Goal: Complete application form

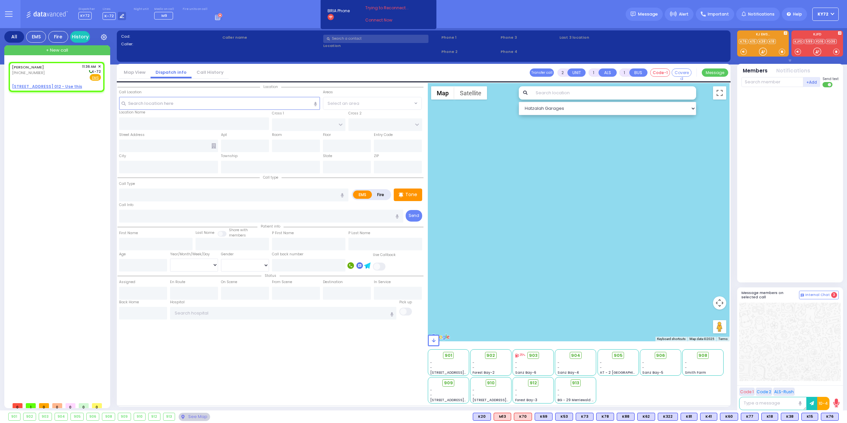
select select
radio input "true"
type input "[PERSON_NAME]"
select select
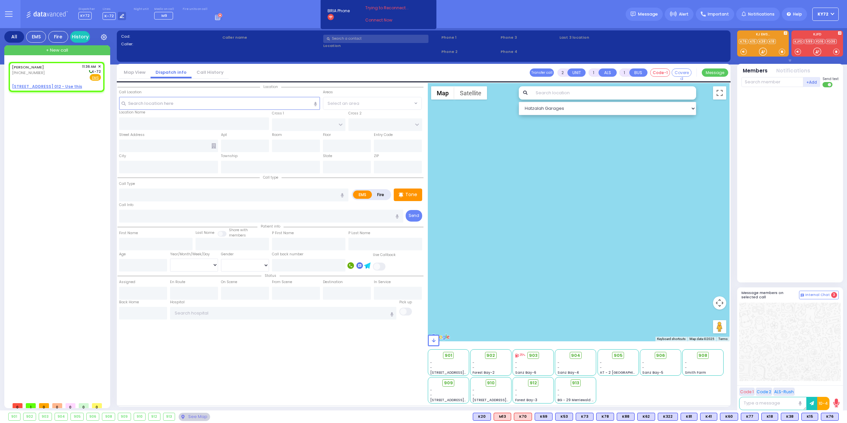
type input "11:36"
select select "Hatzalah Garages"
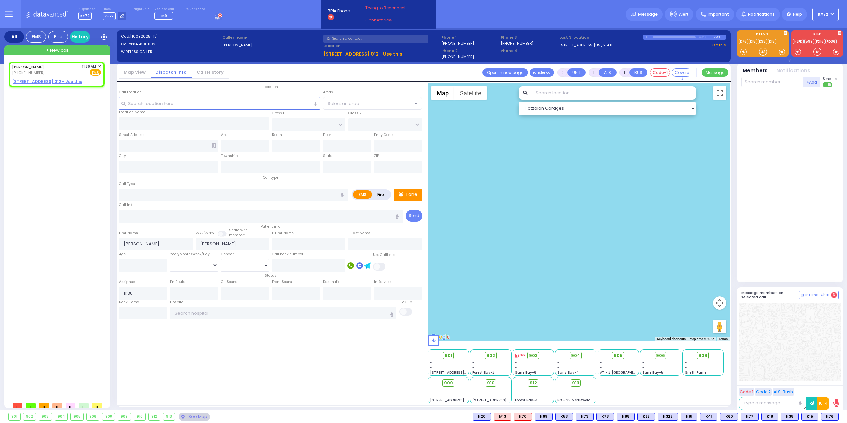
select select
radio input "true"
select select
select select "Hatzalah Garages"
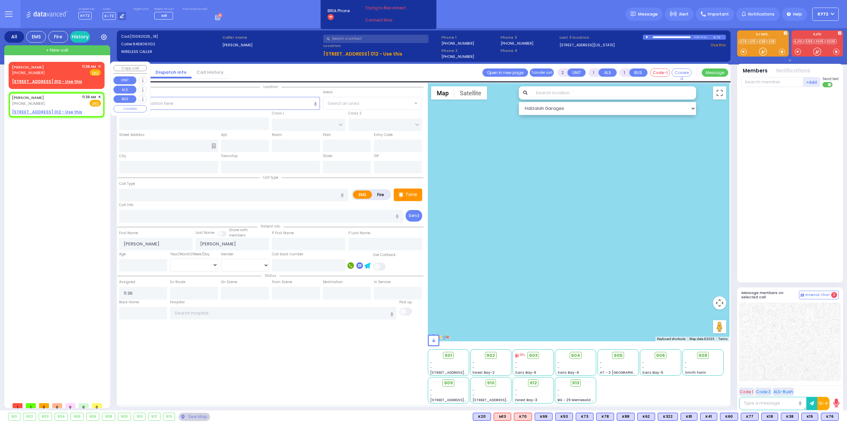
click at [99, 65] on span "✕" at bounding box center [99, 67] width 3 height 6
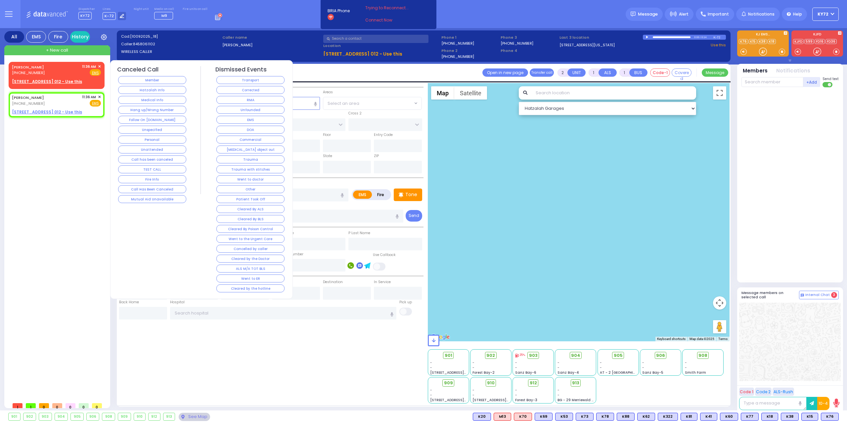
click at [132, 105] on div "Hang up/Wrong Number" at bounding box center [152, 110] width 70 height 10
click at [131, 109] on button "Hang up/Wrong Number" at bounding box center [152, 110] width 68 height 8
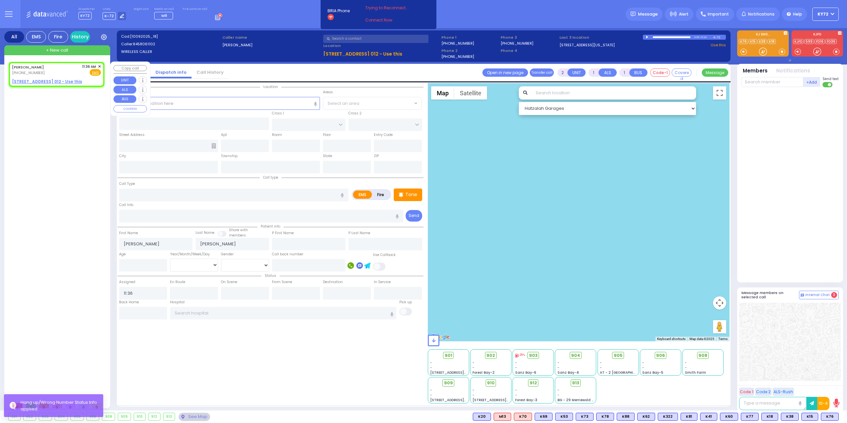
click at [101, 65] on div "[PERSON_NAME] [PHONE_NUMBER] 11:36 AM ✕ Fire EMS" at bounding box center [56, 74] width 93 height 23
select select
radio input "true"
select select
select select "Hatzalah Garages"
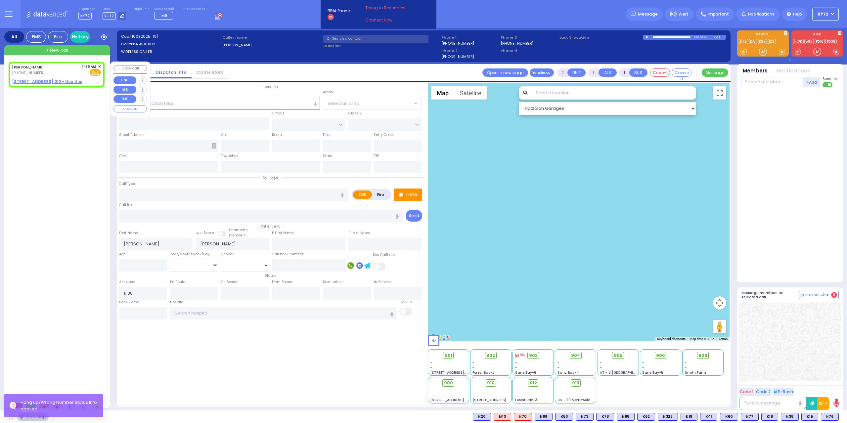
click at [98, 66] on span "✕" at bounding box center [99, 67] width 3 height 6
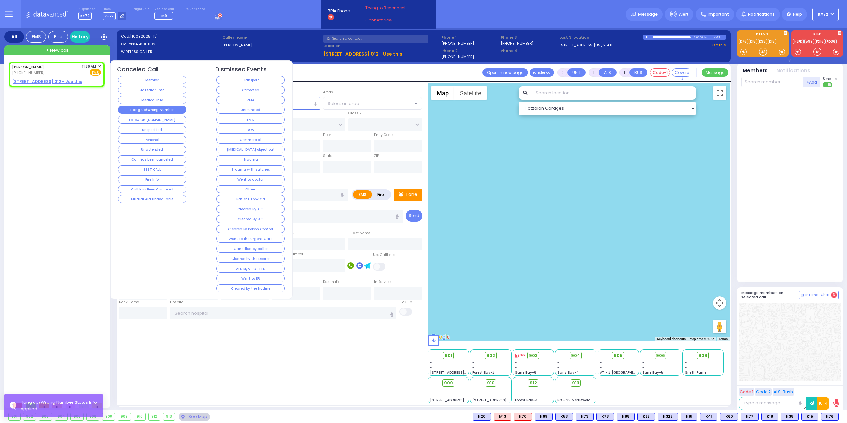
click at [137, 107] on button "Hang up/Wrong Number" at bounding box center [152, 110] width 68 height 8
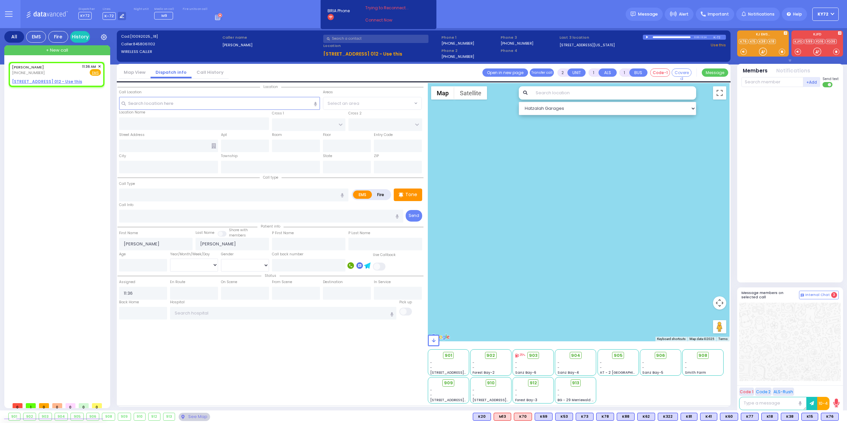
select select
radio input "true"
select select
